Goal: Obtain resource: Download file/media

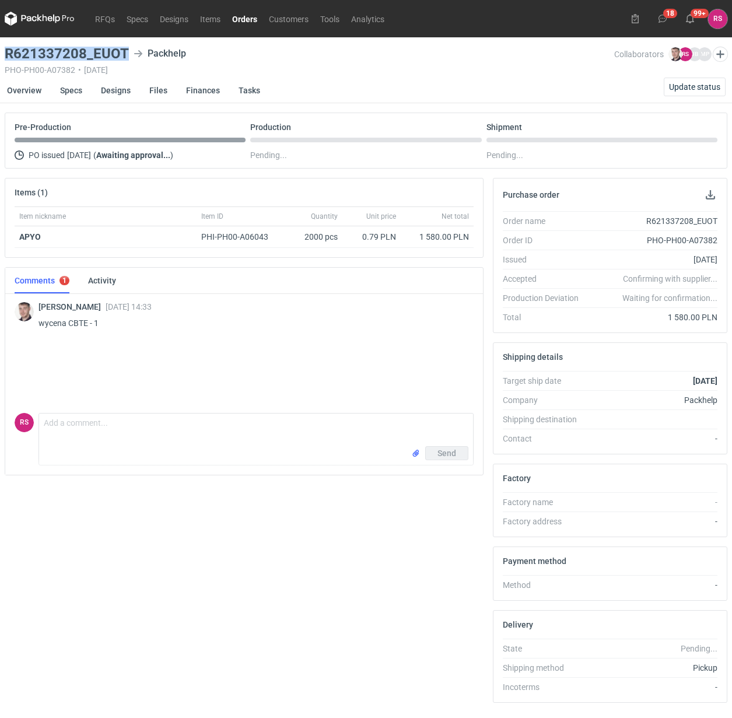
drag, startPoint x: 129, startPoint y: 47, endPoint x: -2, endPoint y: 50, distance: 131.8
click at [0, 50] on html "RFQs Specs Designs Items Orders Customers Tools Analytics 18 99+ RS Rafał Stani…" at bounding box center [366, 359] width 732 height 718
copy h3 "R621337208_EUOT"
click at [709, 196] on button "button" at bounding box center [710, 195] width 14 height 14
click at [72, 91] on link "Specs" at bounding box center [71, 91] width 22 height 26
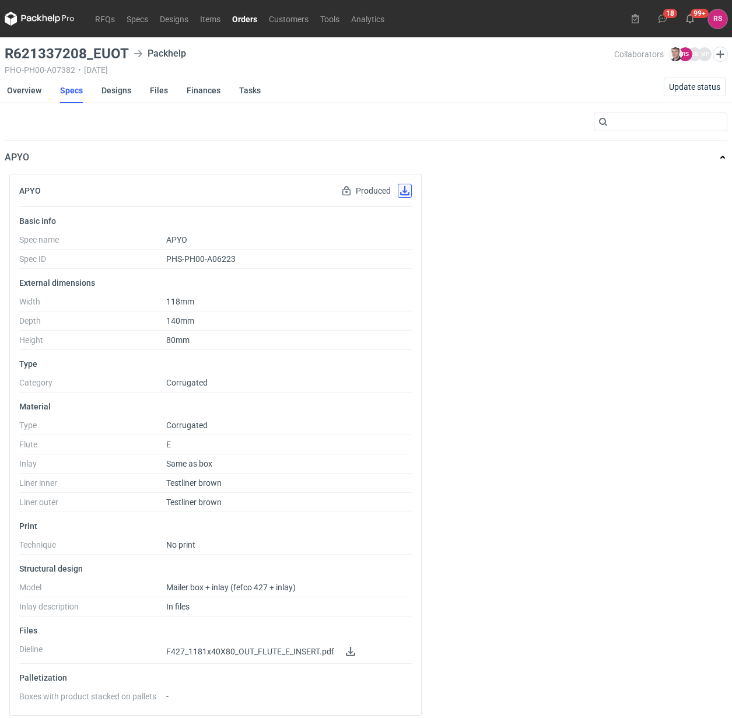
click at [401, 189] on button "button" at bounding box center [405, 191] width 14 height 14
click at [114, 92] on link "Designs" at bounding box center [116, 91] width 30 height 26
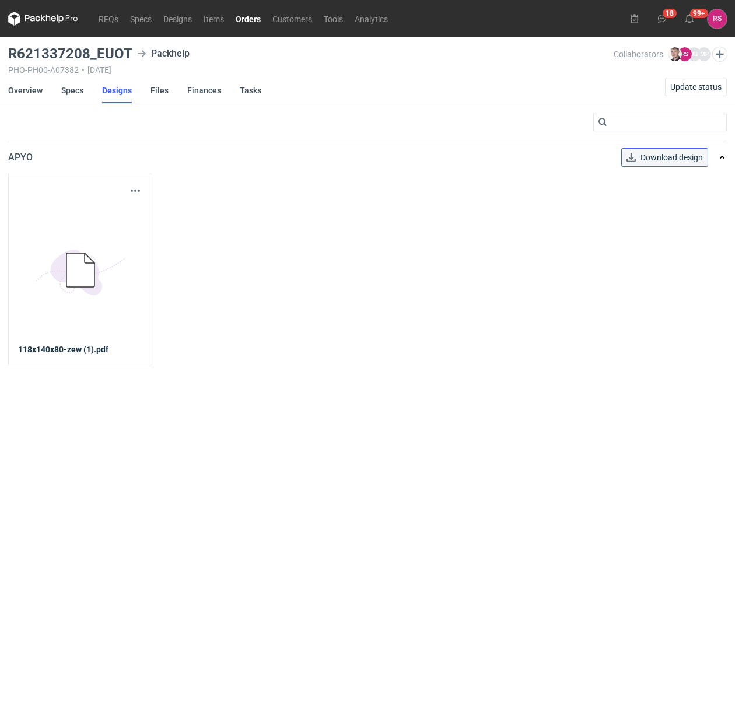
click at [669, 156] on link "Download design" at bounding box center [664, 157] width 87 height 19
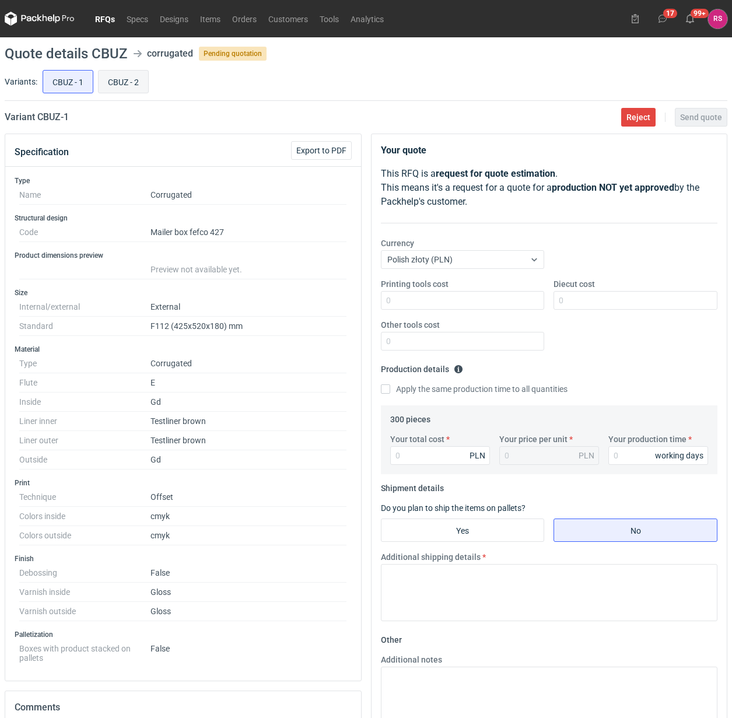
click at [124, 82] on input "CBUZ - 2" at bounding box center [124, 82] width 50 height 22
radio input "true"
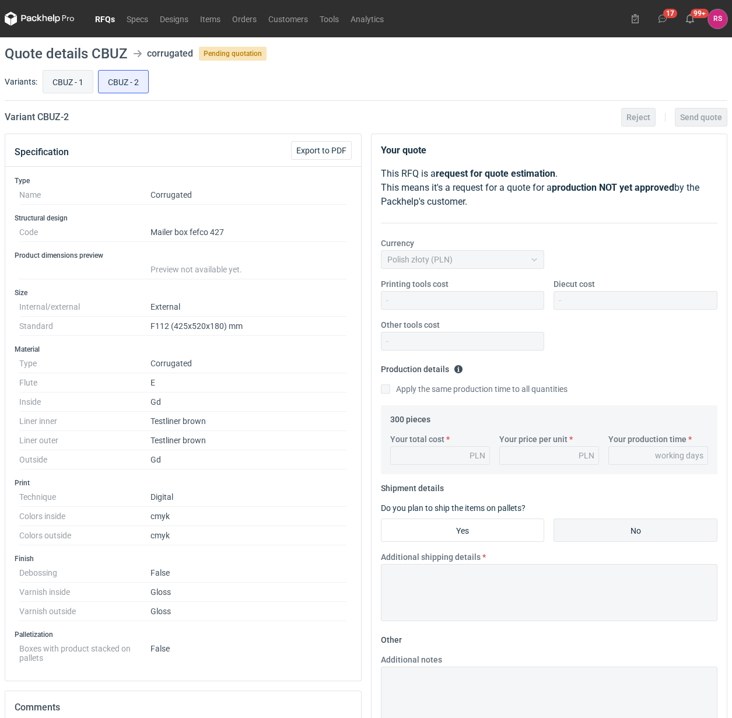
click at [73, 80] on input "CBUZ - 1" at bounding box center [68, 82] width 50 height 22
radio input "true"
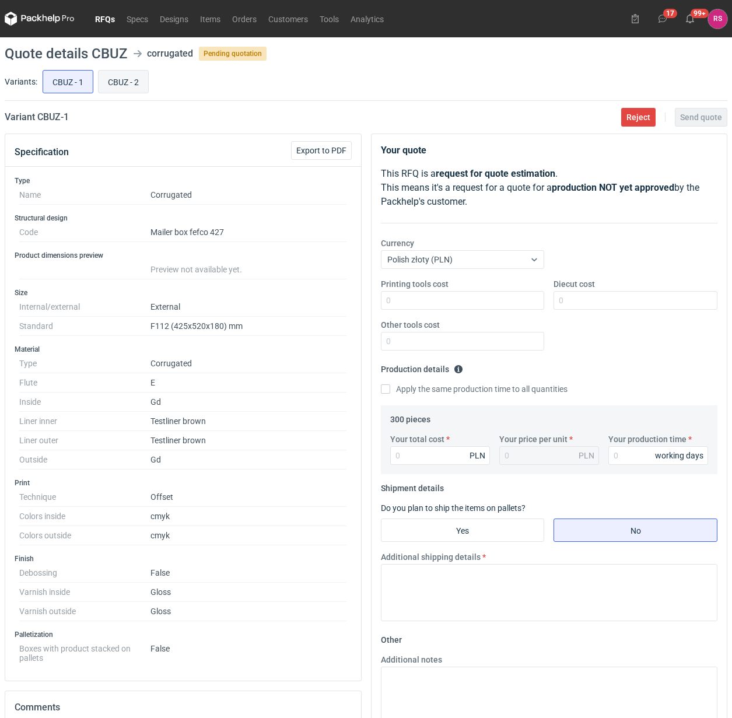
click at [136, 88] on input "CBUZ - 2" at bounding box center [124, 82] width 50 height 22
radio input "true"
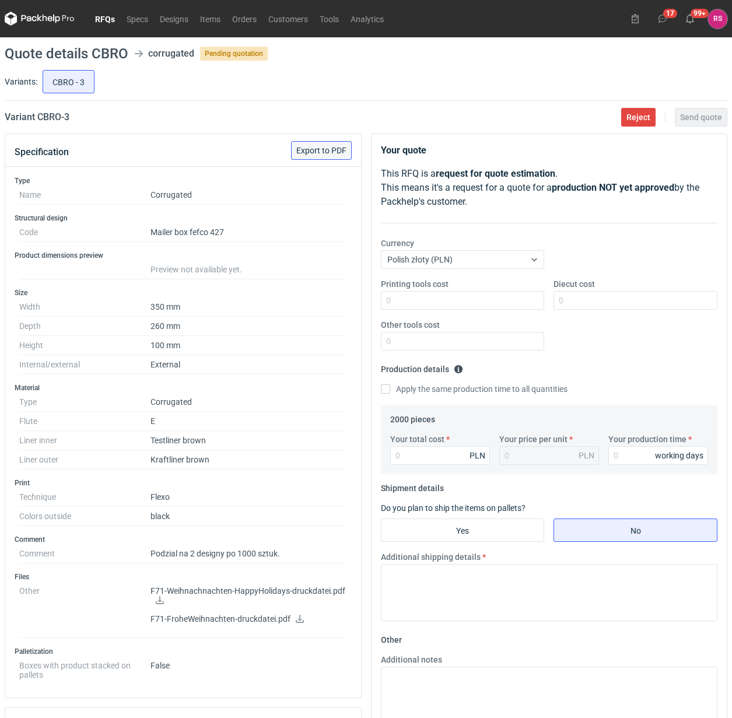
click at [324, 150] on span "Export to PDF" at bounding box center [321, 150] width 50 height 8
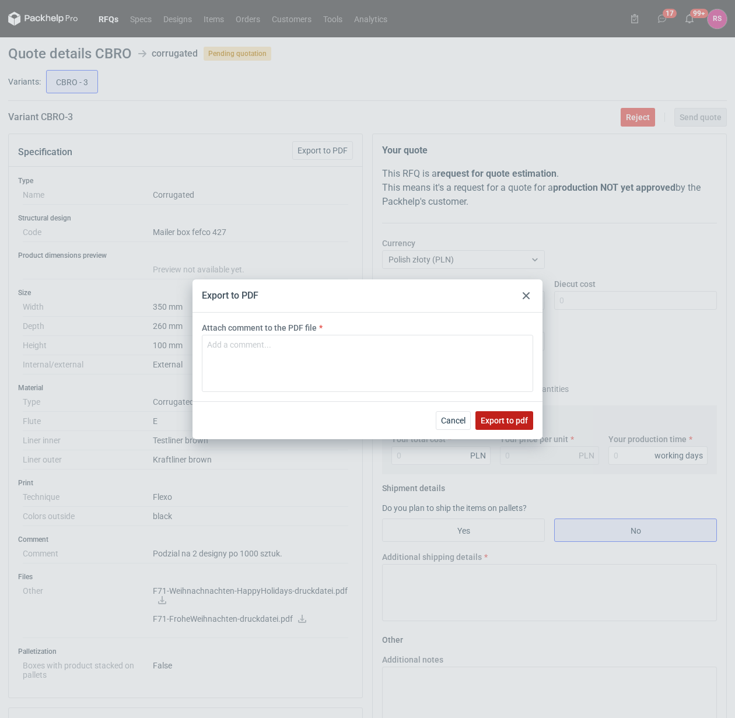
click at [499, 421] on span "Export to pdf" at bounding box center [503, 420] width 47 height 8
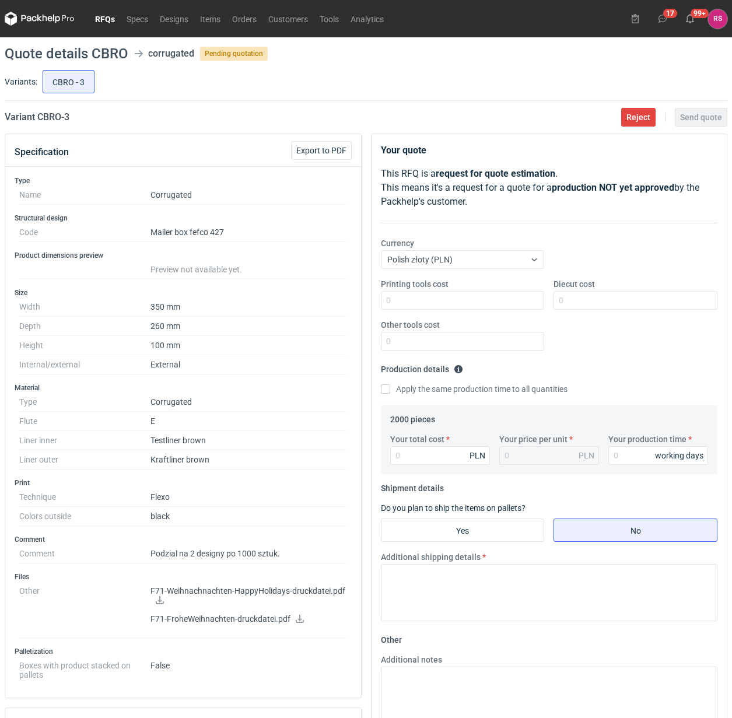
click at [159, 602] on icon at bounding box center [159, 600] width 9 height 8
click at [296, 620] on icon at bounding box center [299, 619] width 9 height 8
